Goal: Transaction & Acquisition: Purchase product/service

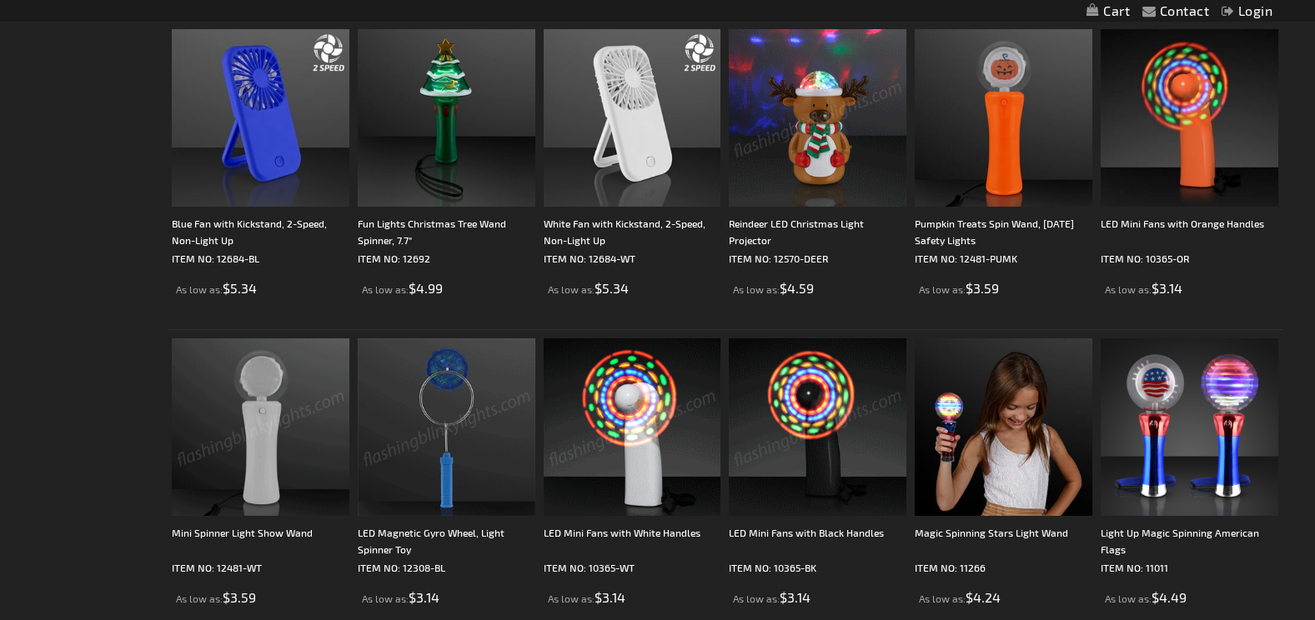
scroll to position [584, 0]
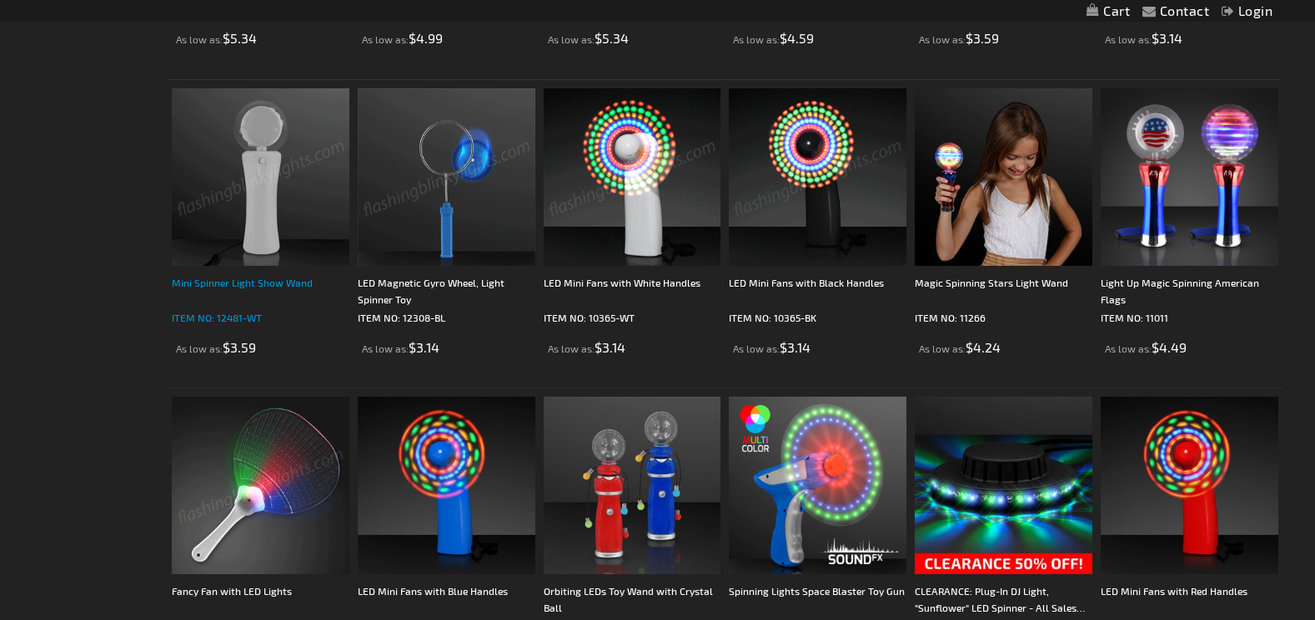
click at [213, 278] on div "Mini Spinner Light Show Wand" at bounding box center [261, 290] width 178 height 33
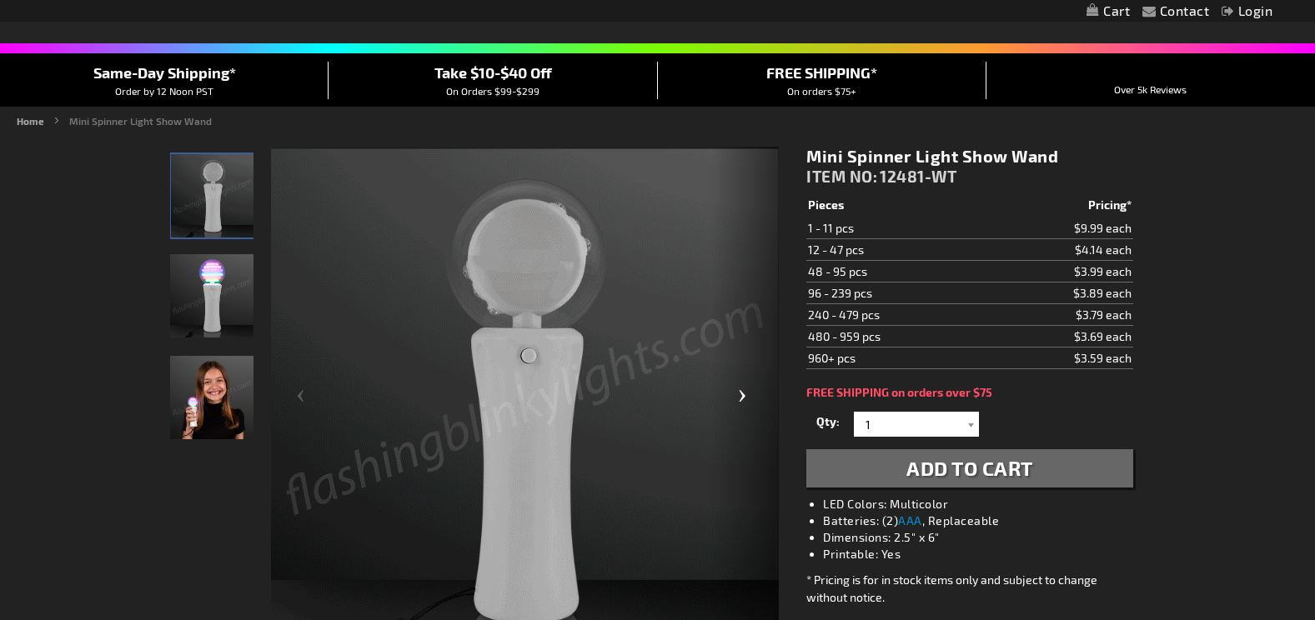
scroll to position [83, 0]
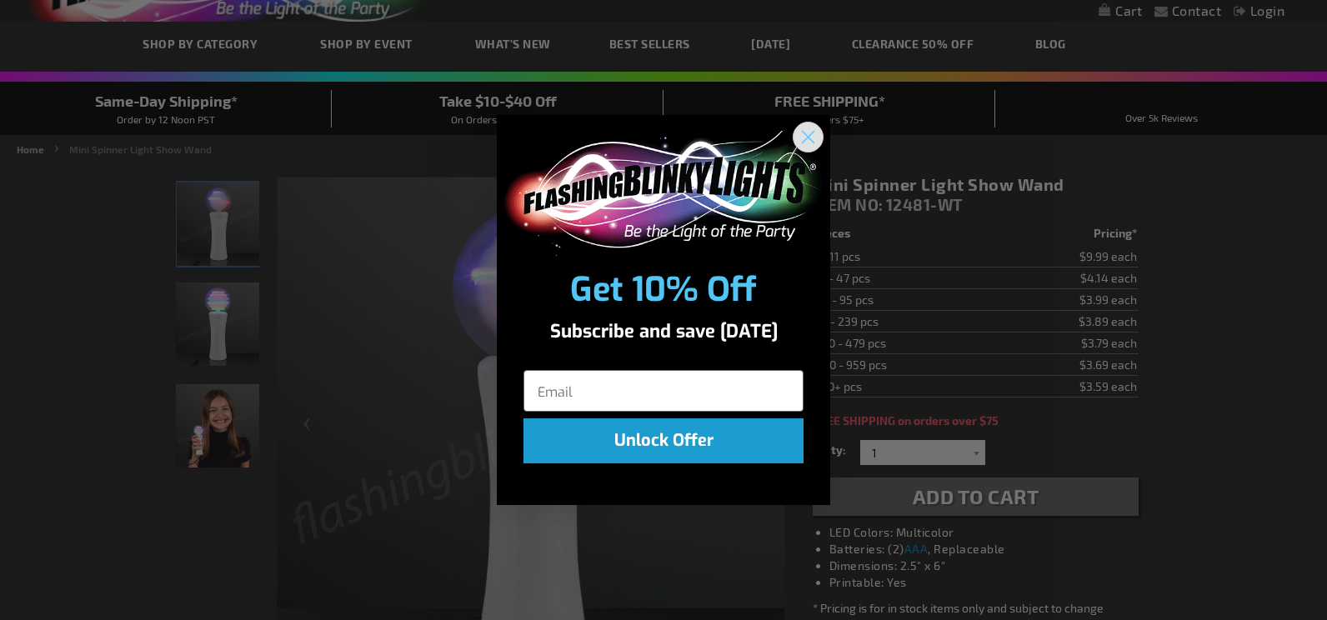
click at [821, 142] on circle "Close dialog" at bounding box center [809, 137] width 28 height 28
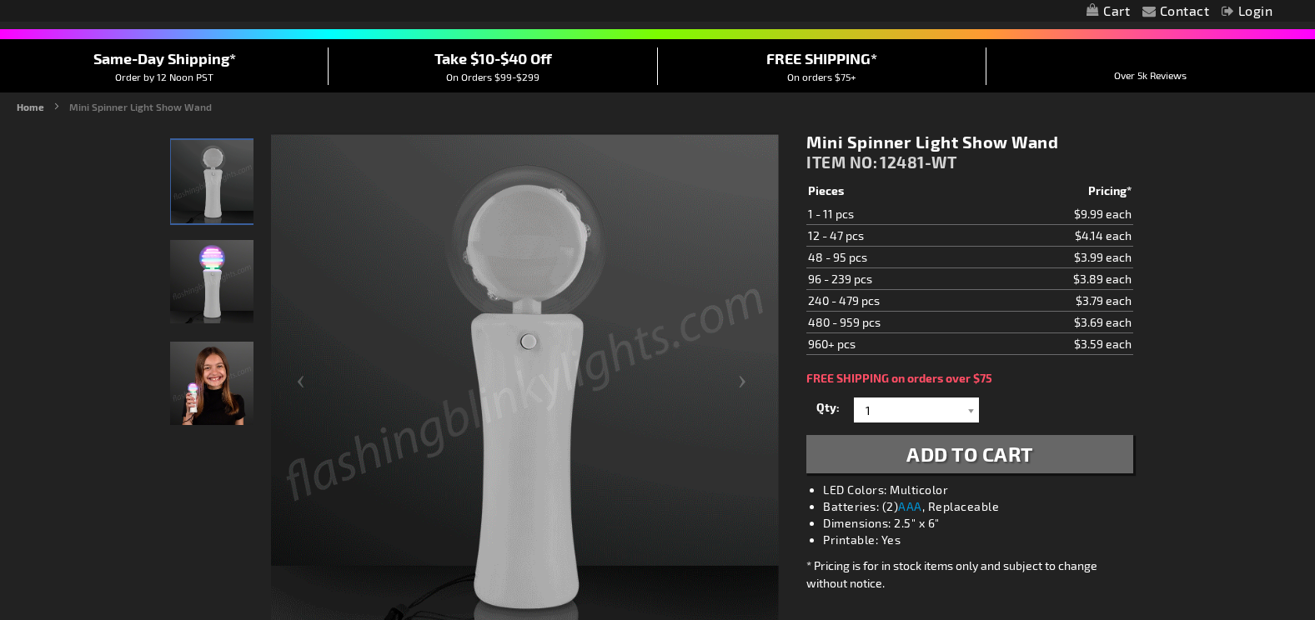
scroll to position [167, 0]
